Goal: Find contact information: Find contact information

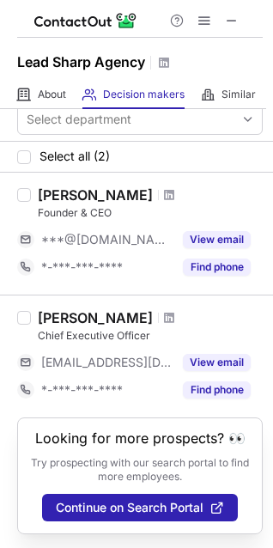
scroll to position [27, 0]
click at [167, 188] on span at bounding box center [169, 195] width 10 height 14
click at [167, 311] on span at bounding box center [169, 318] width 10 height 14
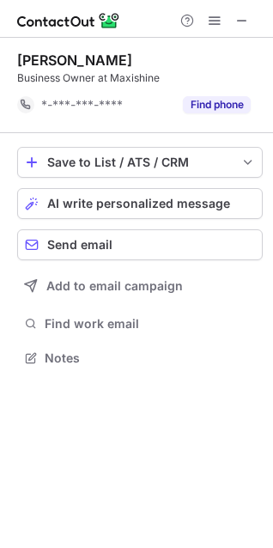
scroll to position [345, 273]
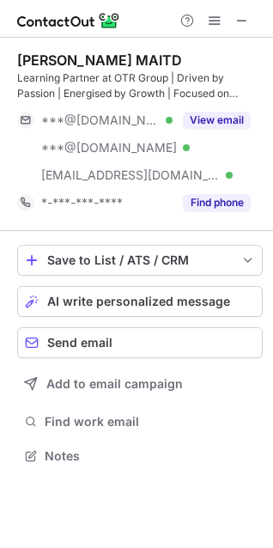
scroll to position [443, 273]
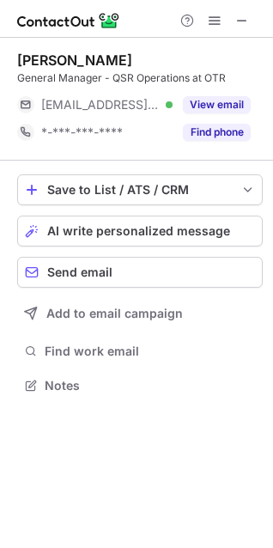
scroll to position [8, 8]
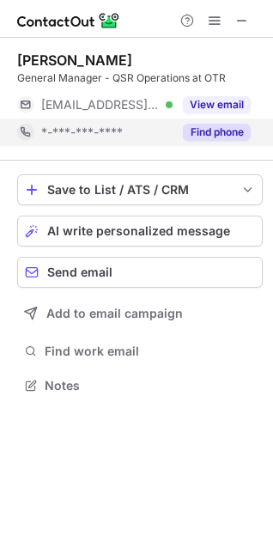
click at [195, 130] on button "Find phone" at bounding box center [217, 132] width 68 height 17
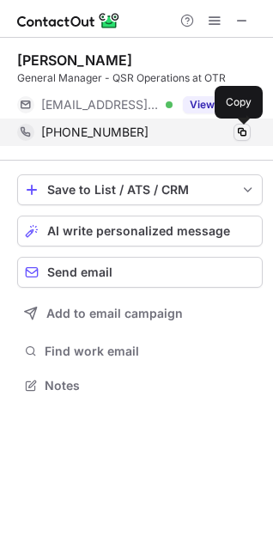
click at [239, 135] on span at bounding box center [242, 132] width 14 height 14
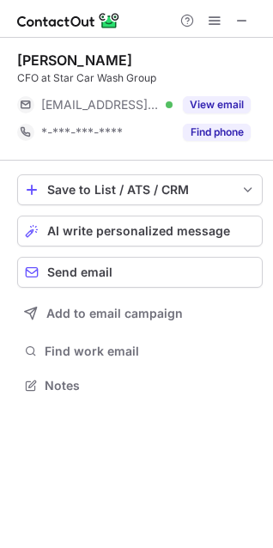
scroll to position [8, 8]
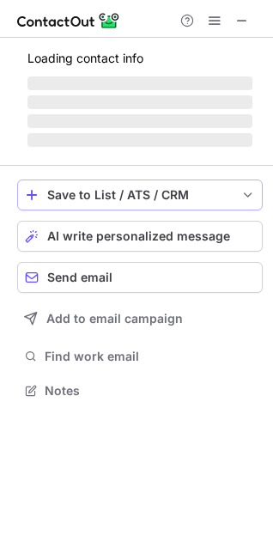
scroll to position [400, 273]
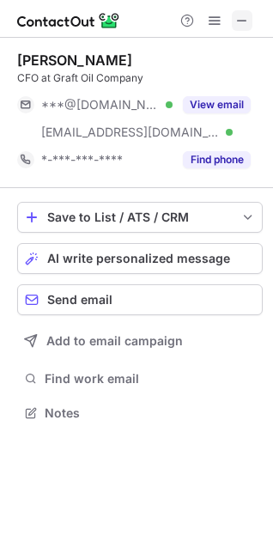
click at [239, 23] on span at bounding box center [242, 21] width 14 height 14
click at [246, 15] on span at bounding box center [242, 21] width 14 height 14
